Goal: Find specific page/section

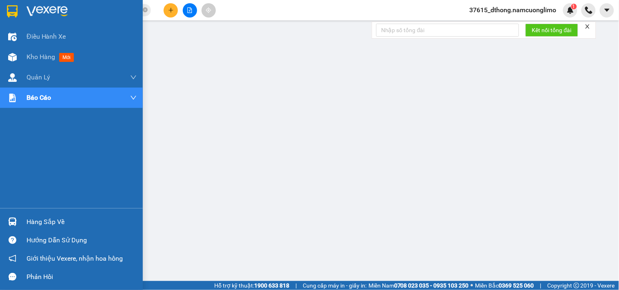
click at [11, 14] on img at bounding box center [12, 11] width 11 height 12
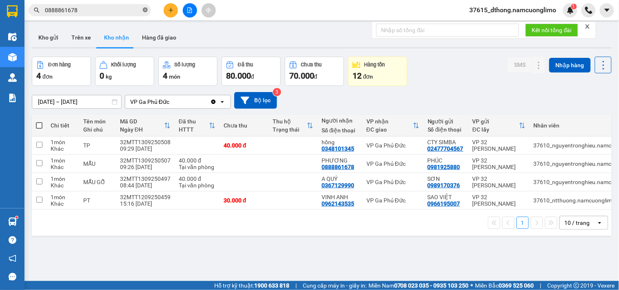
click at [146, 9] on icon "close-circle" at bounding box center [145, 9] width 5 height 5
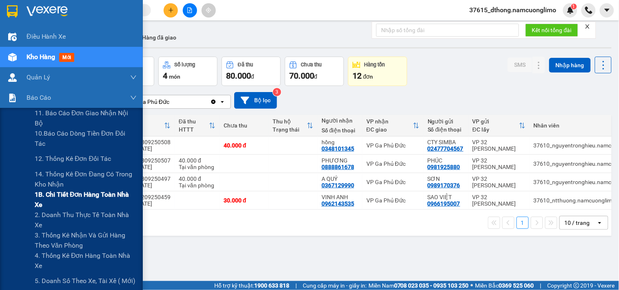
click at [42, 201] on span "1B. Chi tiết đơn hàng toàn nhà xe" at bounding box center [86, 200] width 102 height 20
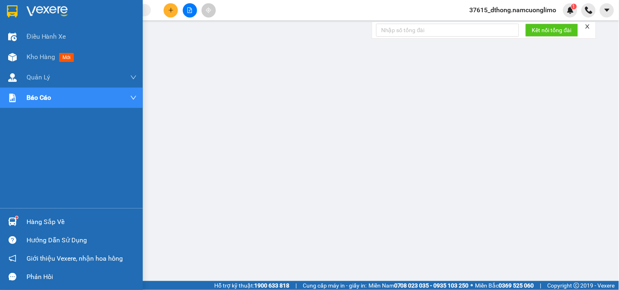
click at [9, 11] on img at bounding box center [12, 11] width 11 height 12
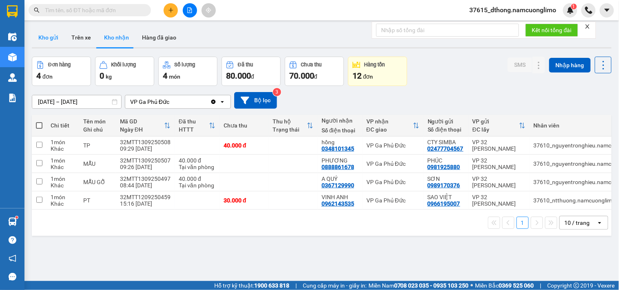
click at [53, 39] on button "Kho gửi" at bounding box center [48, 38] width 33 height 20
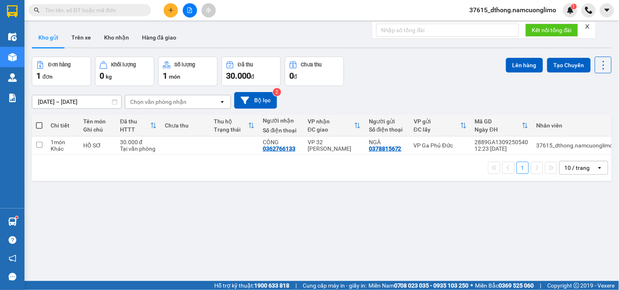
click at [18, 6] on div at bounding box center [12, 11] width 14 height 14
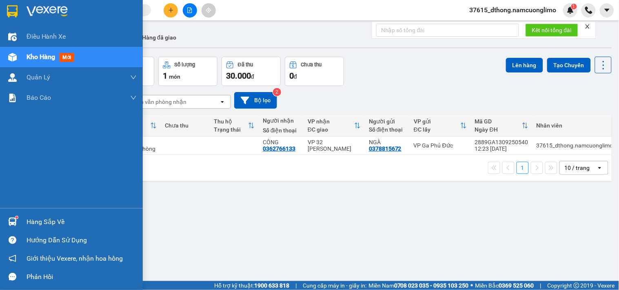
drag, startPoint x: 14, startPoint y: 220, endPoint x: 31, endPoint y: 223, distance: 17.4
click at [14, 219] on img at bounding box center [12, 222] width 9 height 9
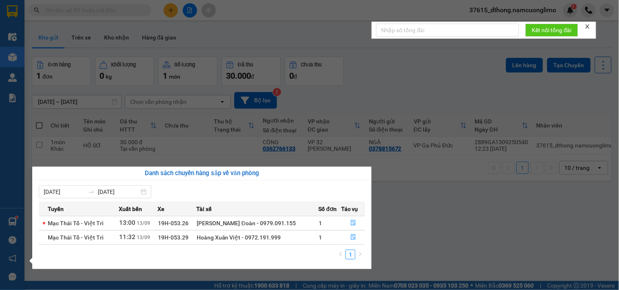
click at [478, 228] on section "Kết quả tìm kiếm ( 87 ) Bộ lọc Mã ĐH Trạng thái Món hàng Tổng cước Chưa cước Ng…" at bounding box center [309, 145] width 619 height 290
